Goal: Information Seeking & Learning: Find specific page/section

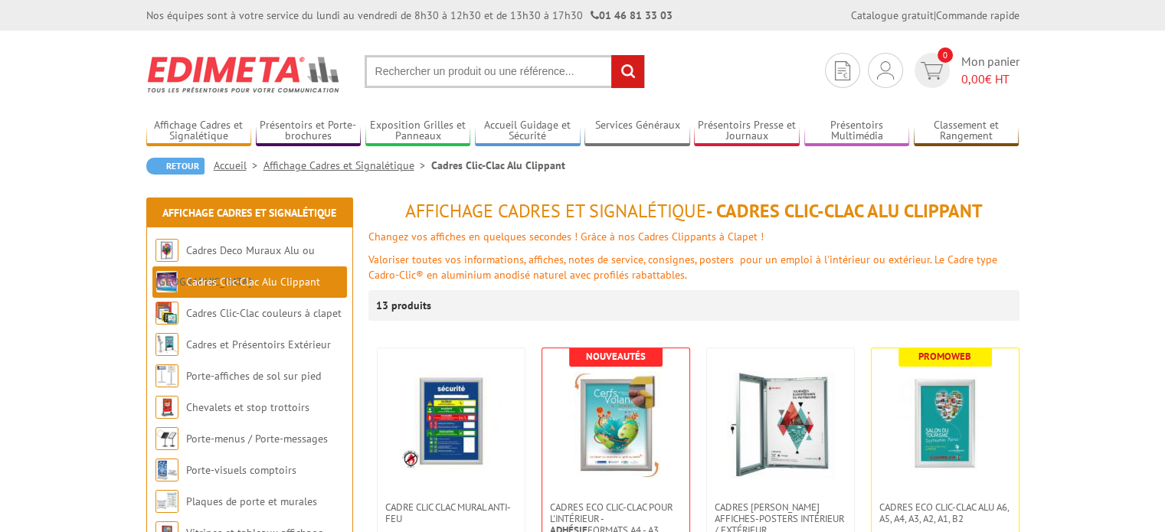
click at [431, 74] on input "text" at bounding box center [505, 71] width 280 height 33
type input "216018"
click at [634, 66] on input "rechercher" at bounding box center [627, 71] width 33 height 33
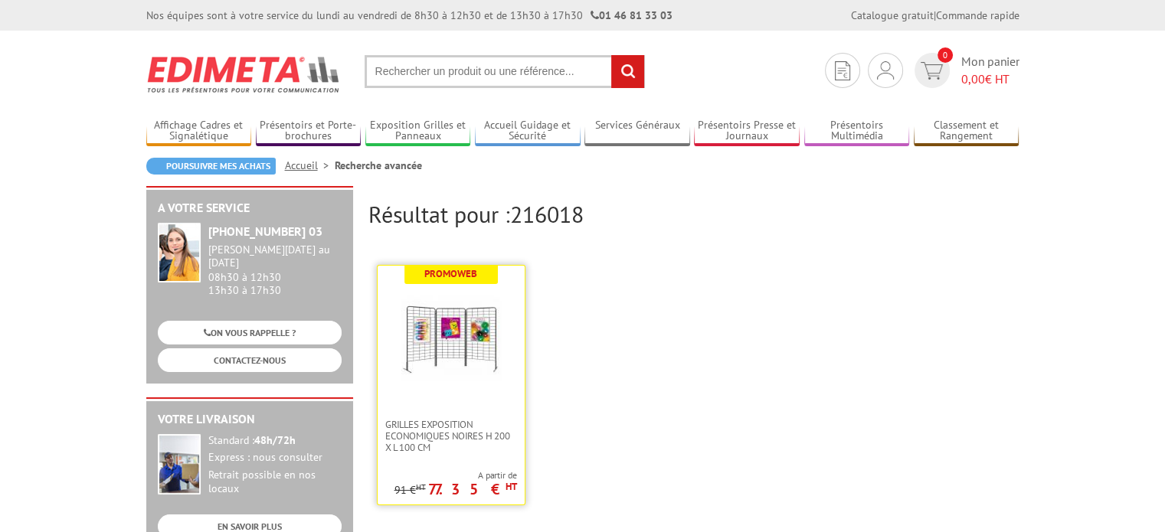
click at [457, 321] on img at bounding box center [451, 339] width 100 height 100
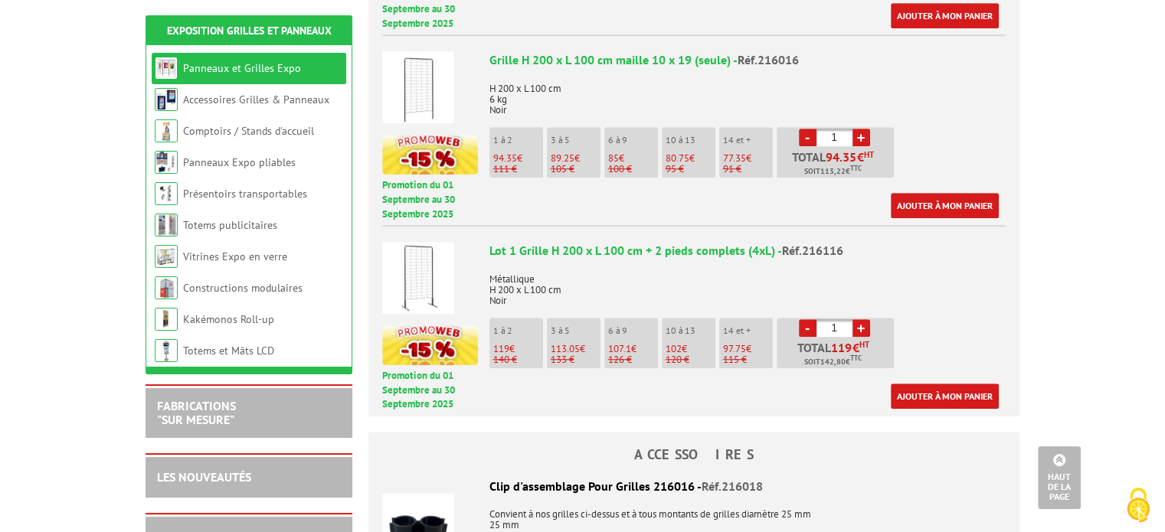
drag, startPoint x: 1168, startPoint y: 48, endPoint x: 1160, endPoint y: 122, distance: 74.0
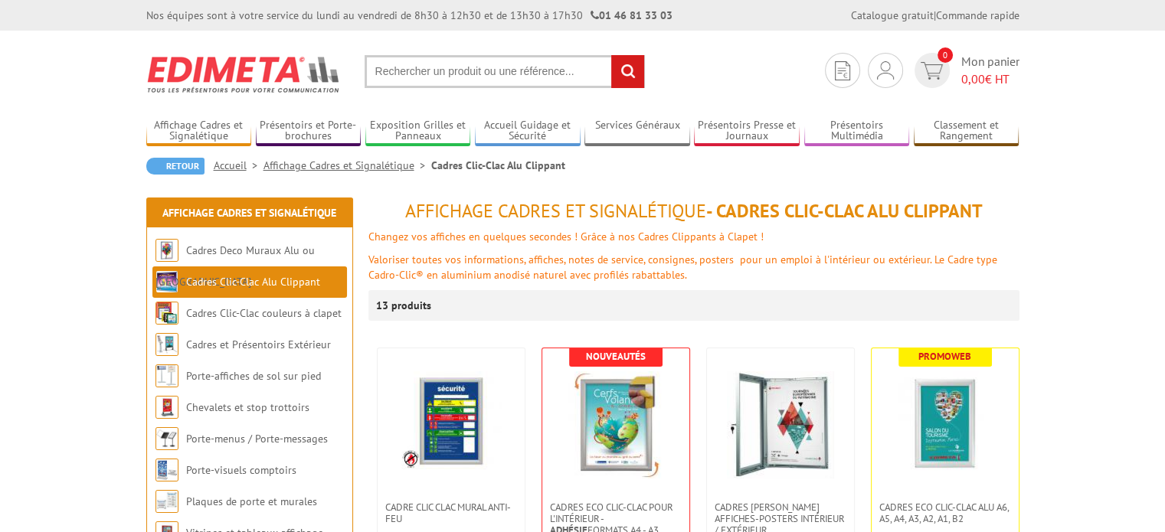
click at [474, 73] on input "text" at bounding box center [505, 71] width 280 height 33
type input "219000NR"
click at [611, 55] on input "rechercher" at bounding box center [627, 71] width 33 height 33
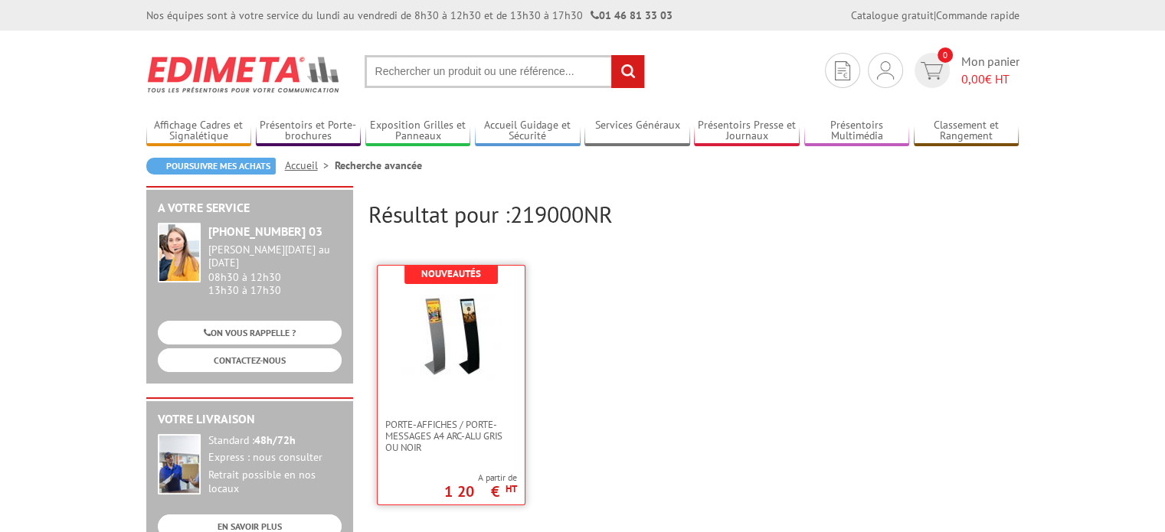
click at [434, 385] on img at bounding box center [451, 339] width 100 height 100
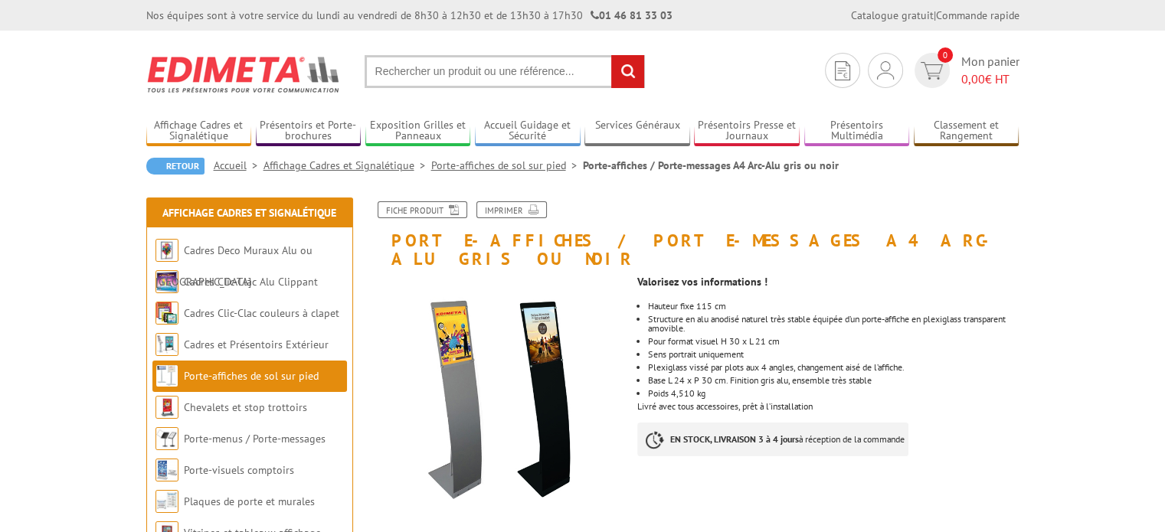
drag, startPoint x: 1164, startPoint y: 149, endPoint x: 1167, endPoint y: 178, distance: 28.5
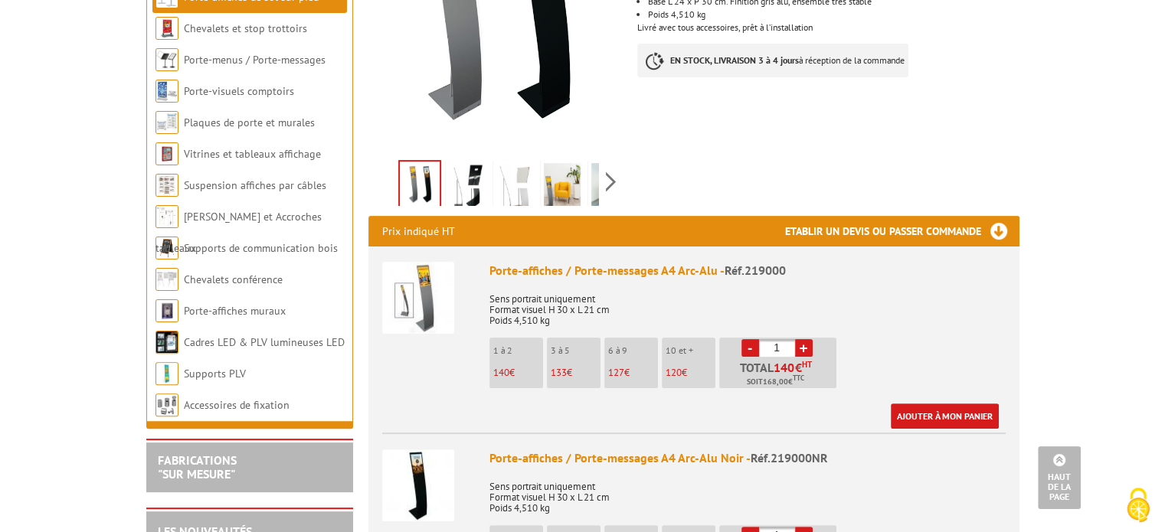
scroll to position [381, 0]
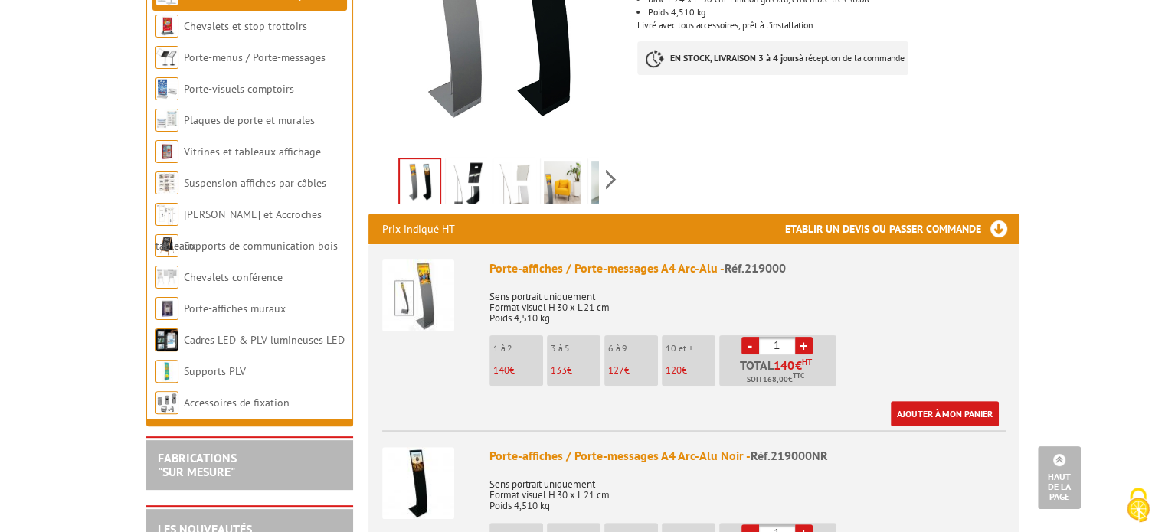
drag, startPoint x: 1167, startPoint y: 165, endPoint x: 1176, endPoint y: 270, distance: 104.5
